Goal: Task Accomplishment & Management: Complete application form

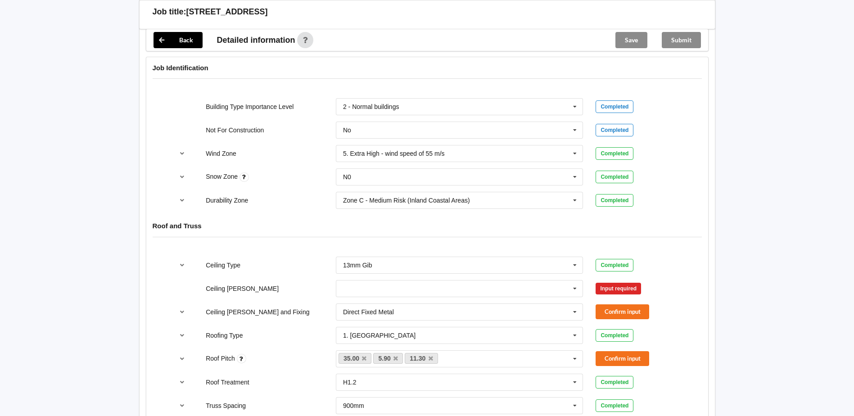
scroll to position [450, 0]
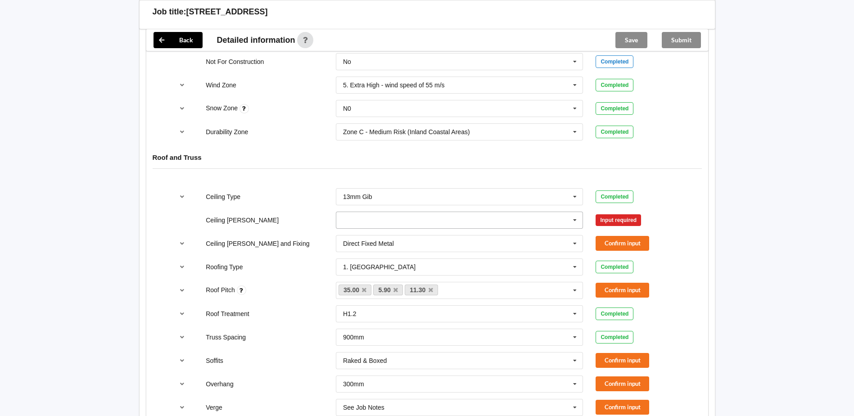
click at [349, 212] on input "text" at bounding box center [460, 220] width 247 height 16
click at [361, 267] on span "600mm" at bounding box center [353, 270] width 21 height 7
click at [618, 236] on button "Confirm input" at bounding box center [623, 243] width 54 height 15
click at [570, 236] on icon at bounding box center [575, 243] width 14 height 17
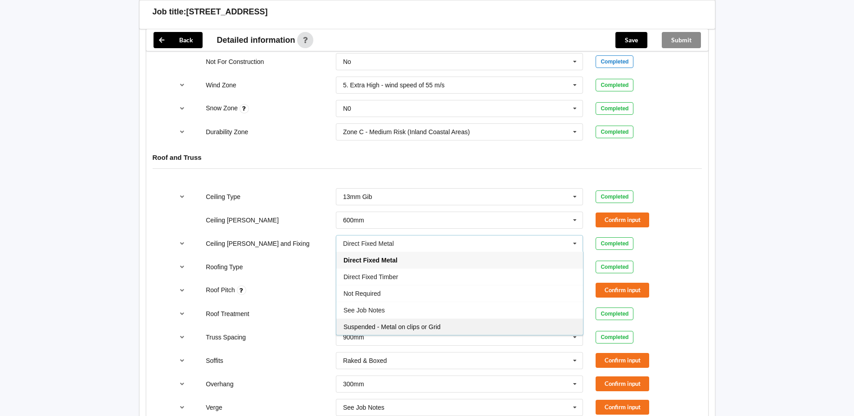
drag, startPoint x: 407, startPoint y: 320, endPoint x: 416, endPoint y: 319, distance: 8.2
click at [408, 323] on span "Suspended - Metal on clips or Grid" at bounding box center [391, 326] width 97 height 7
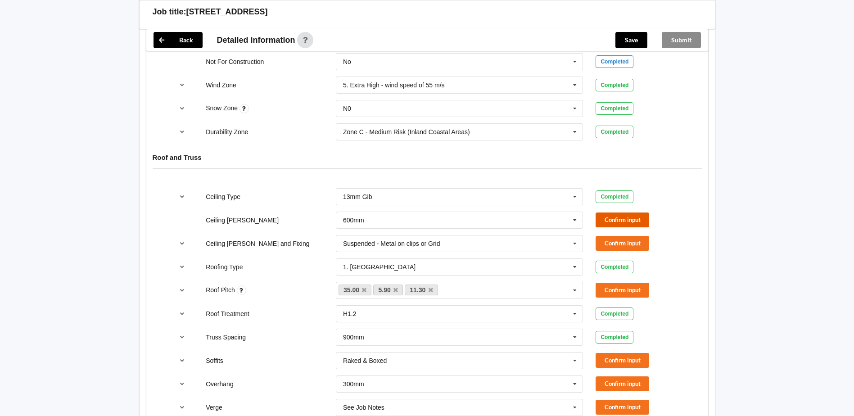
click at [628, 212] on button "Confirm input" at bounding box center [623, 219] width 54 height 15
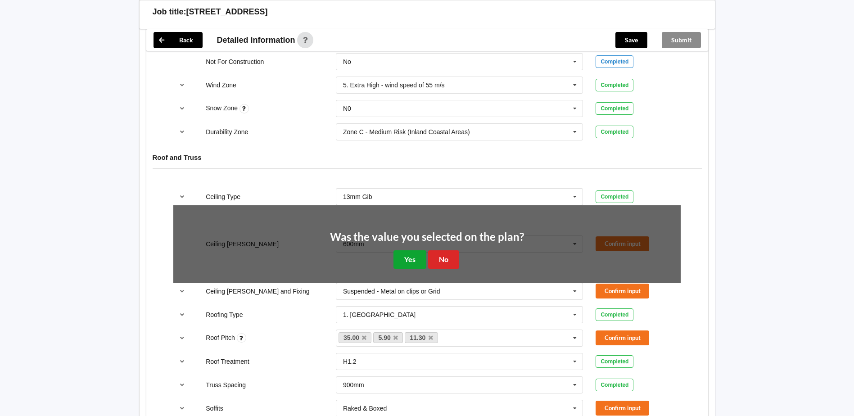
click at [416, 250] on button "Yes" at bounding box center [409, 259] width 33 height 18
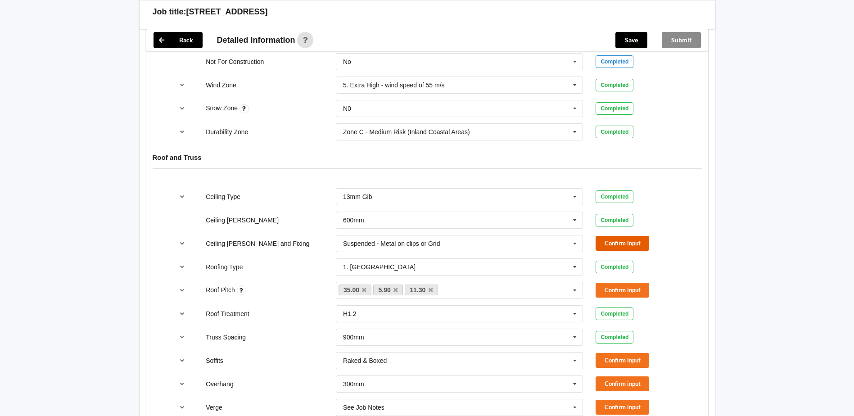
click at [627, 236] on button "Confirm input" at bounding box center [623, 243] width 54 height 15
click at [430, 287] on icon at bounding box center [431, 290] width 5 height 6
click at [400, 285] on link "5.90" at bounding box center [388, 290] width 30 height 11
click at [398, 287] on icon at bounding box center [395, 290] width 5 height 6
click at [624, 283] on button "Confirm input" at bounding box center [623, 290] width 54 height 15
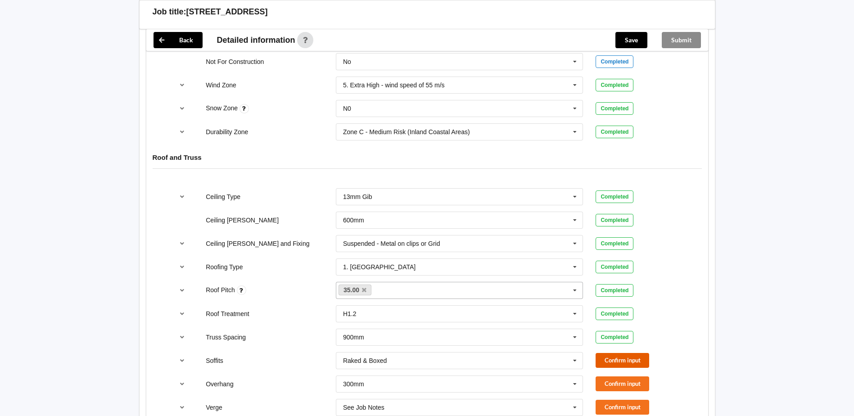
click at [617, 353] on button "Confirm input" at bounding box center [623, 360] width 54 height 15
click at [627, 376] on button "Confirm input" at bounding box center [623, 383] width 54 height 15
click at [577, 399] on icon at bounding box center [575, 407] width 14 height 17
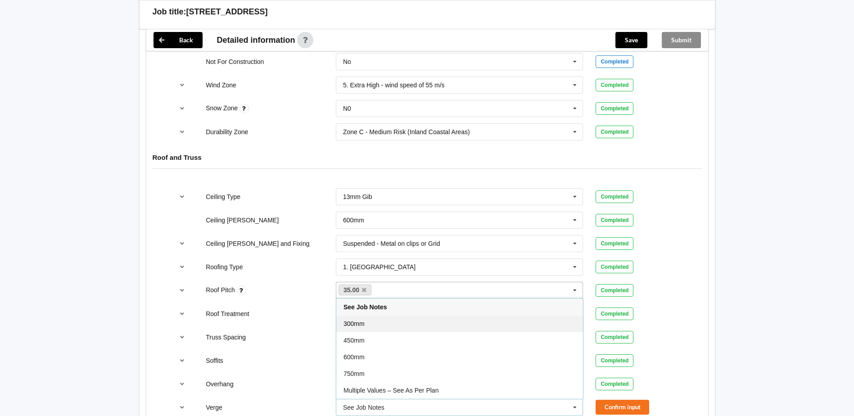
click at [357, 320] on span "300mm" at bounding box center [353, 323] width 21 height 7
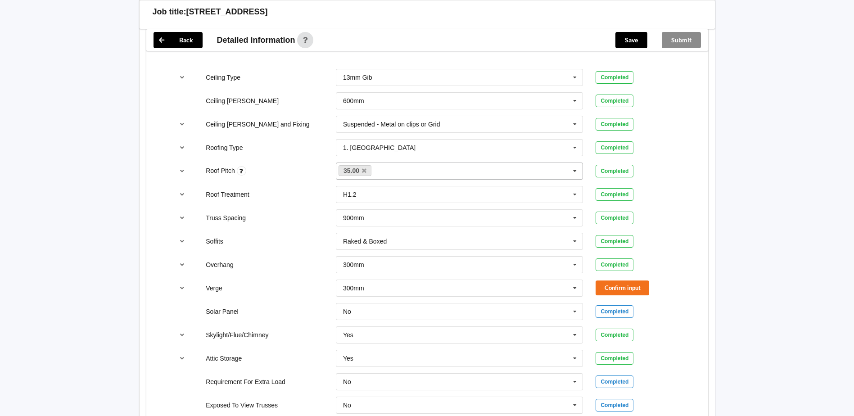
scroll to position [585, 0]
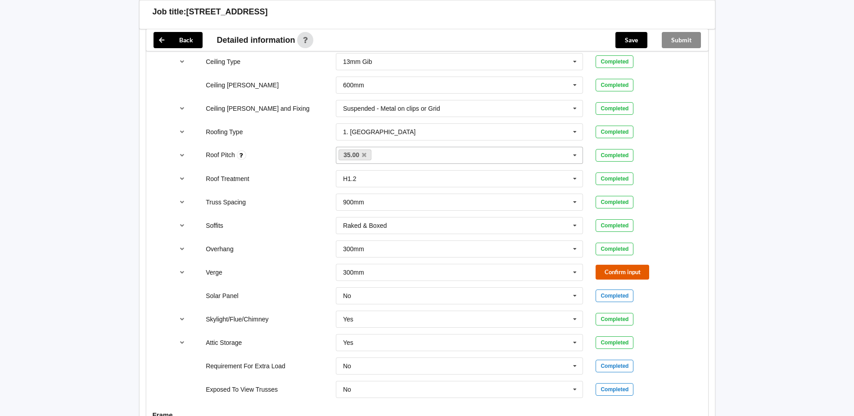
click at [626, 265] on button "Confirm input" at bounding box center [623, 272] width 54 height 15
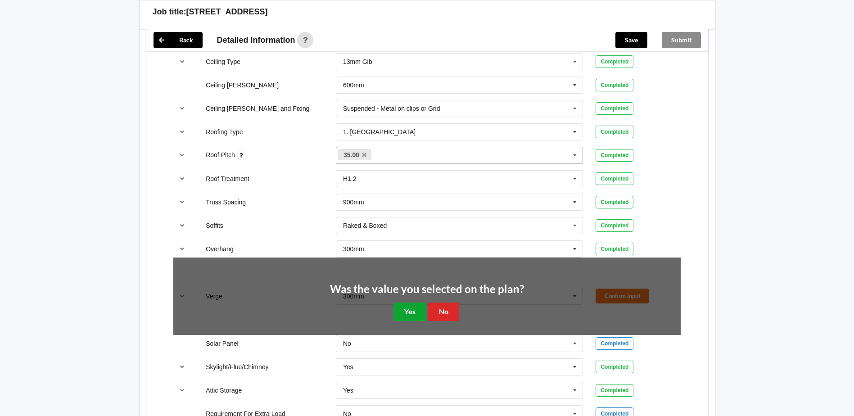
click at [415, 304] on button "Yes" at bounding box center [409, 312] width 33 height 18
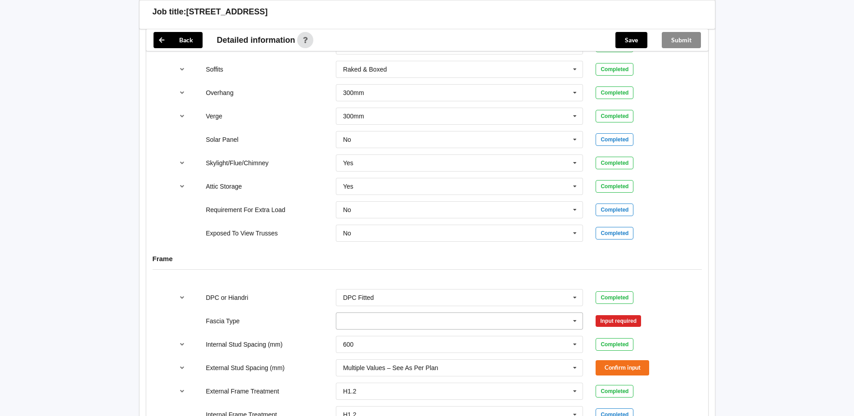
scroll to position [765, 0]
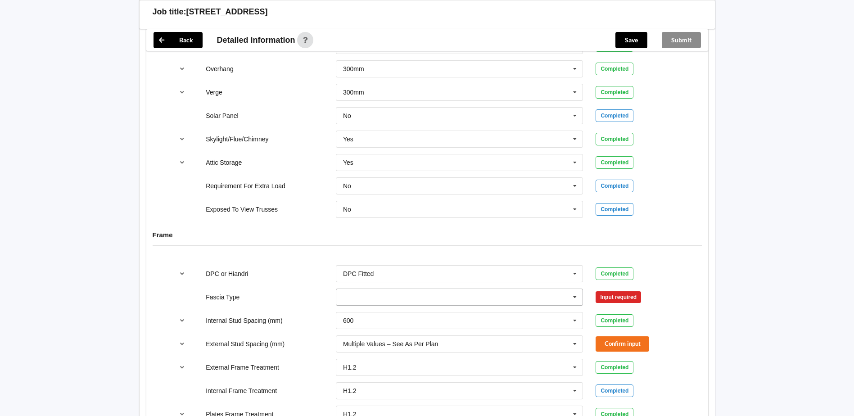
click at [355, 290] on input "text" at bounding box center [460, 297] width 247 height 16
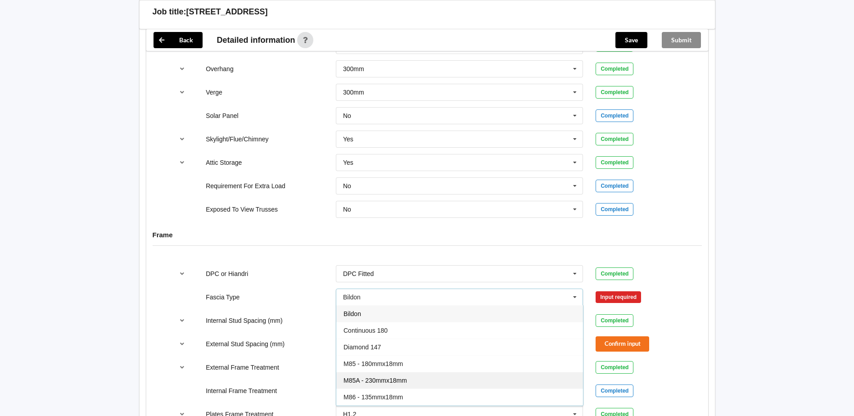
scroll to position [45, 0]
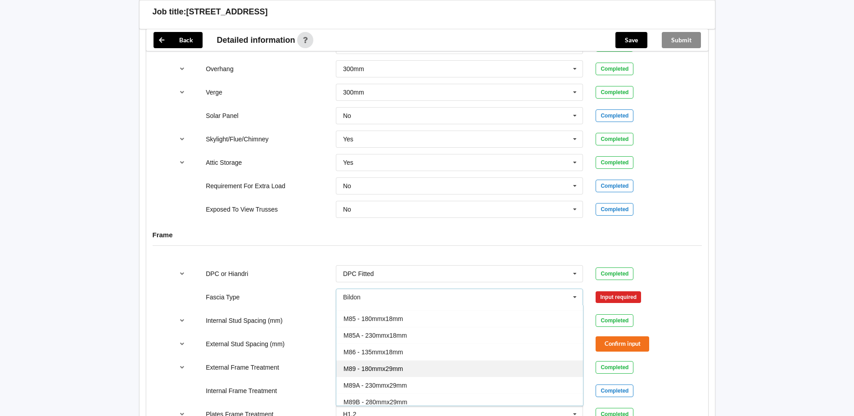
click at [391, 365] on span "M89 - 180mmx29mm" at bounding box center [372, 368] width 59 height 7
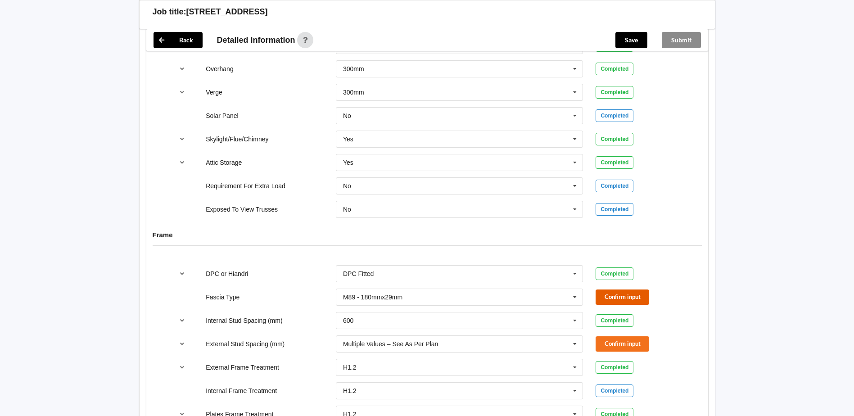
click at [623, 289] on button "Confirm input" at bounding box center [623, 296] width 54 height 15
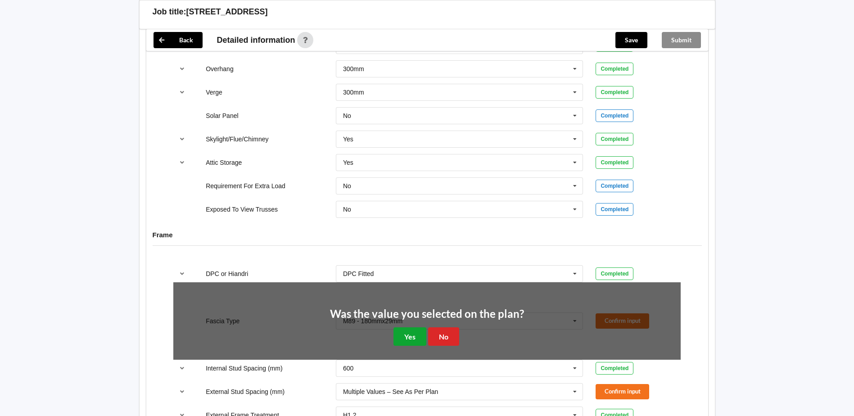
click at [405, 327] on button "Yes" at bounding box center [409, 336] width 33 height 18
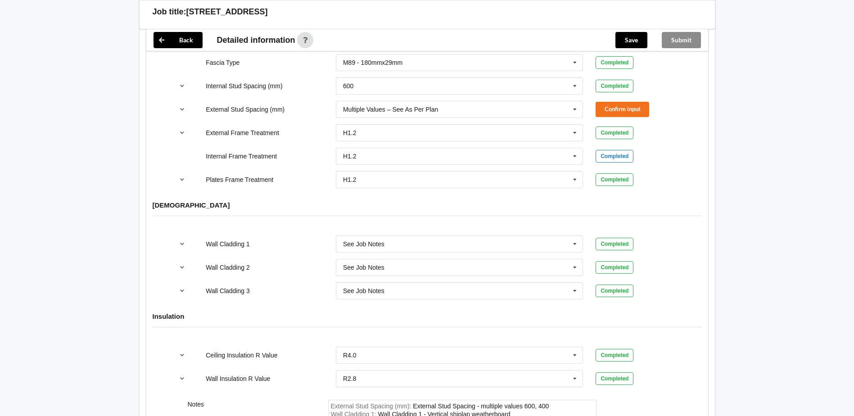
scroll to position [990, 0]
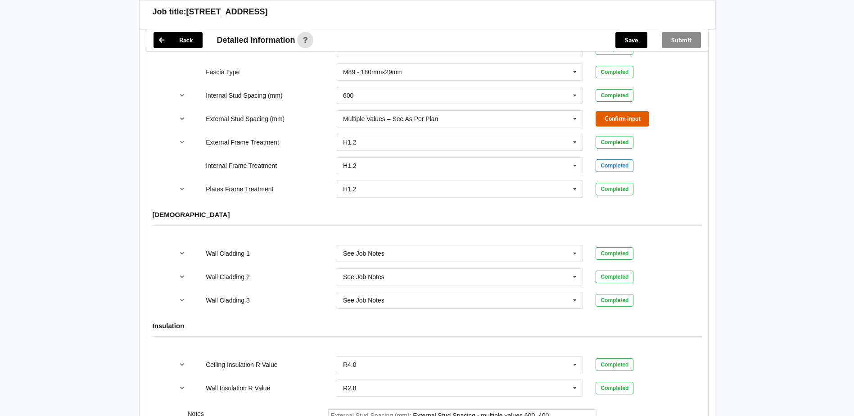
click at [627, 111] on button "Confirm input" at bounding box center [623, 118] width 54 height 15
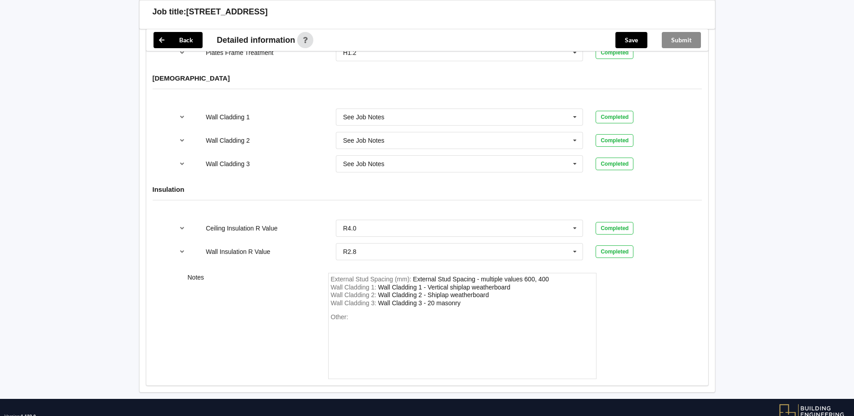
scroll to position [1146, 0]
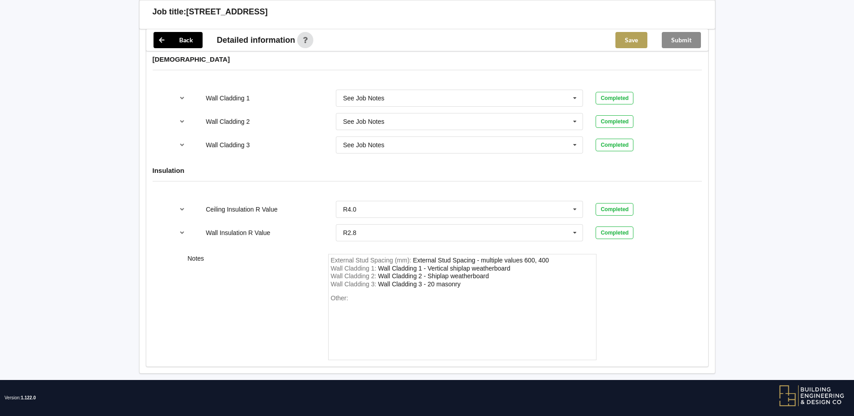
click at [633, 45] on button "Save" at bounding box center [631, 40] width 32 height 16
click at [681, 42] on button "Submit" at bounding box center [681, 40] width 39 height 16
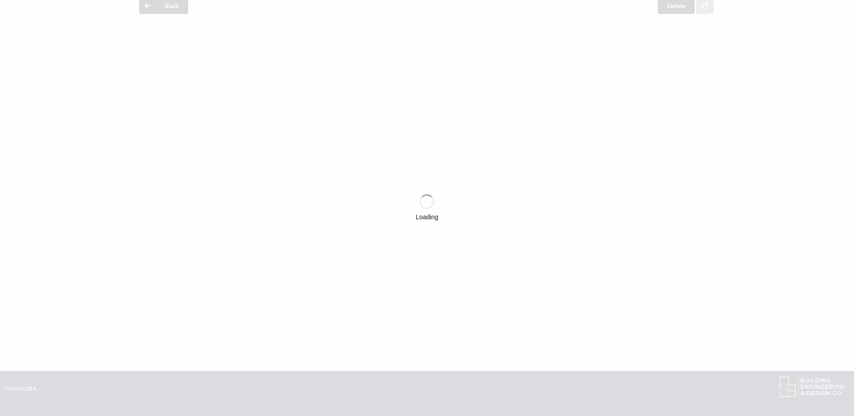
scroll to position [1104, 0]
